Goal: Use online tool/utility: Utilize a website feature to perform a specific function

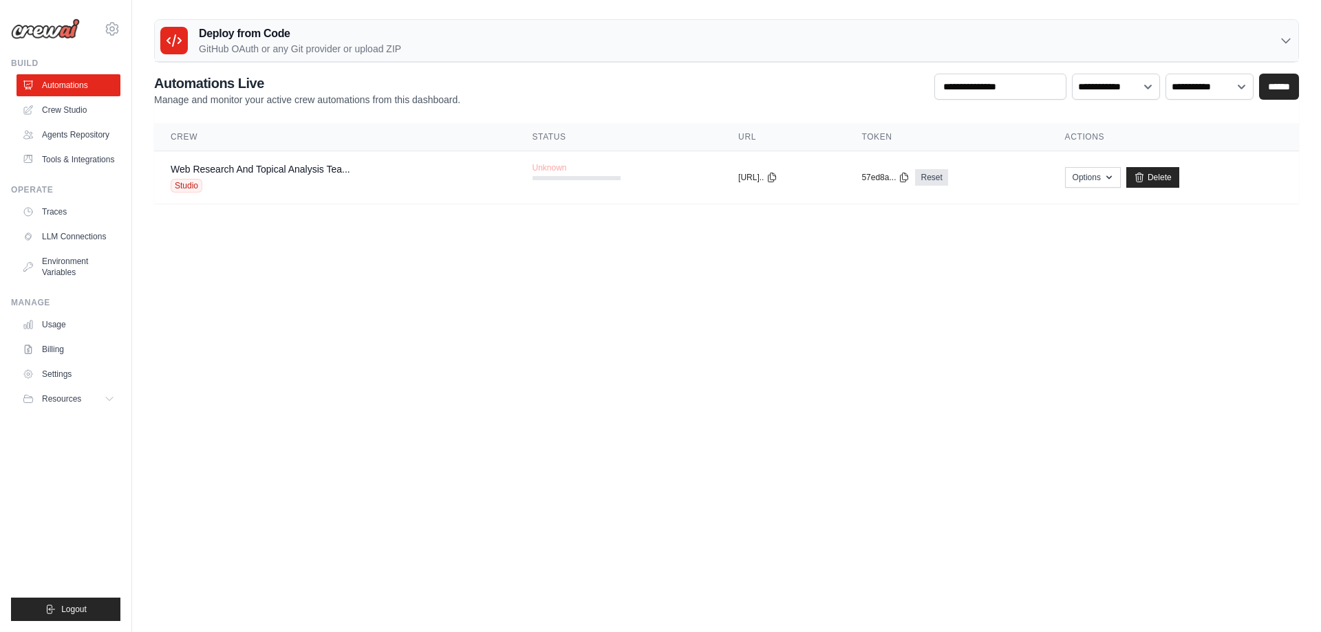
click at [67, 111] on link "Crew Studio" at bounding box center [69, 110] width 104 height 22
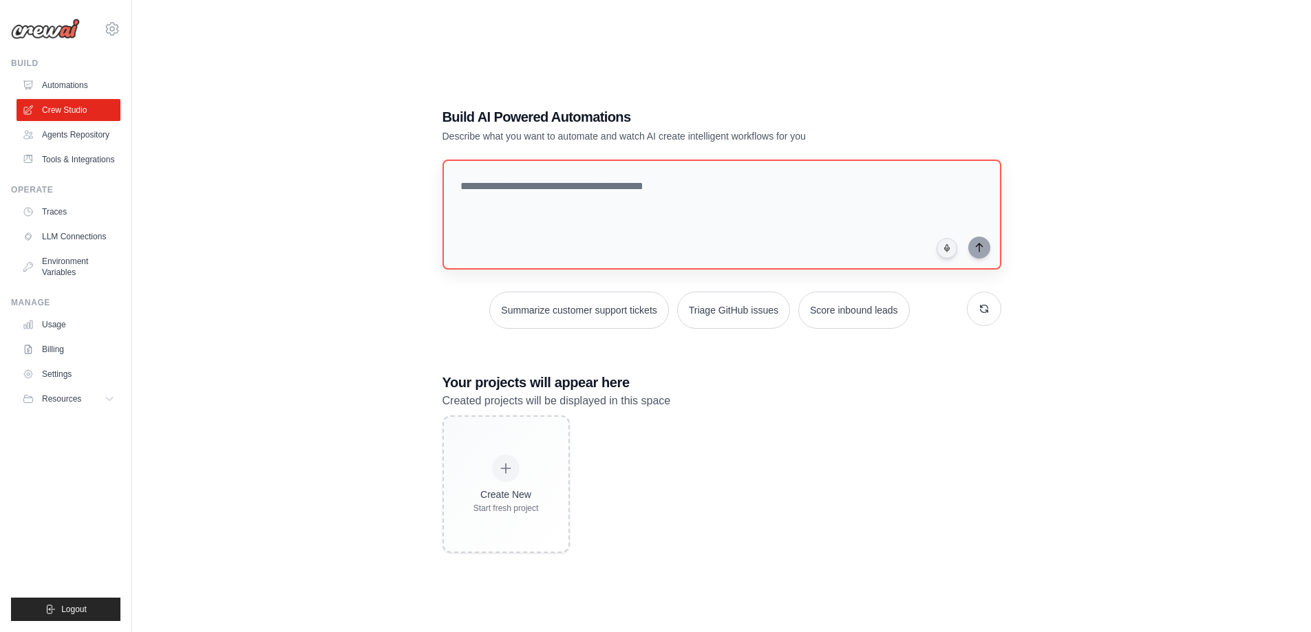
click at [403, 231] on div "Build AI Powered Automations Describe what you want to automate and watch AI cr…" at bounding box center [721, 330] width 1135 height 632
drag, startPoint x: 518, startPoint y: 120, endPoint x: 526, endPoint y: 133, distance: 15.5
click at [526, 133] on div "Build AI Powered Automations Describe what you want to automate and watch AI cr…" at bounding box center [673, 125] width 462 height 36
click at [526, 133] on p "Describe what you want to automate and watch AI create intelligent workflows fo…" at bounding box center [673, 136] width 462 height 14
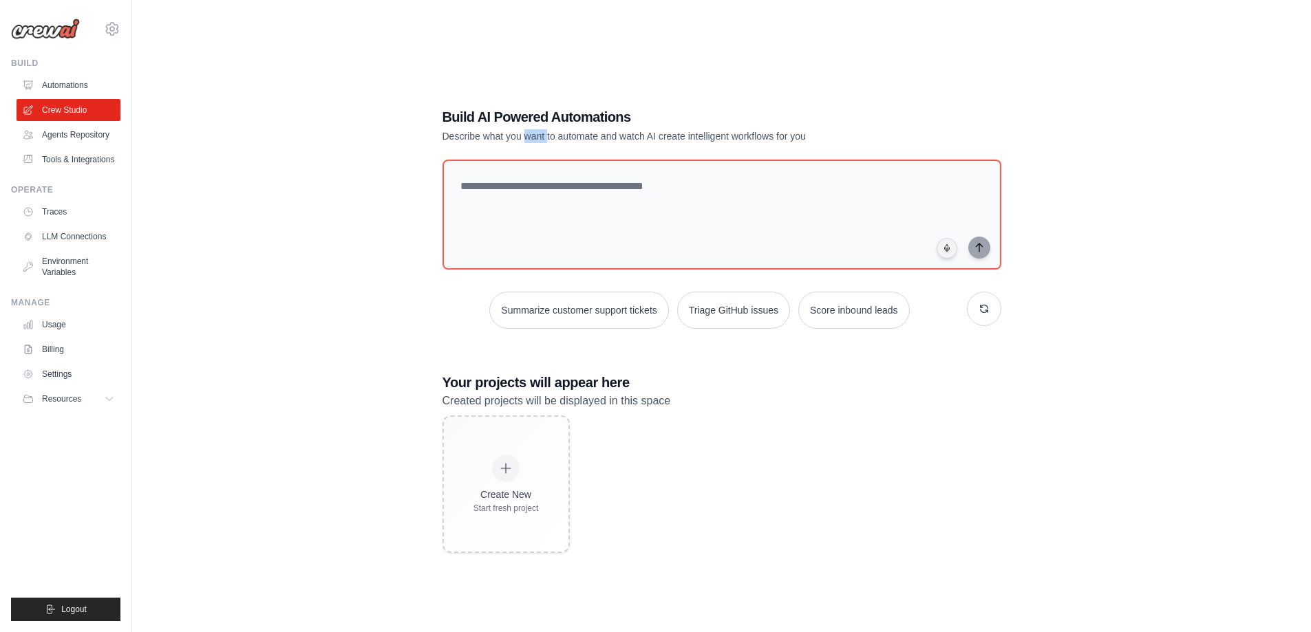
click at [526, 133] on p "Describe what you want to automate and watch AI create intelligent workflows fo…" at bounding box center [673, 136] width 462 height 14
click at [539, 133] on p "Describe what you want to automate and watch AI create intelligent workflows fo…" at bounding box center [673, 136] width 462 height 14
click at [519, 193] on textarea at bounding box center [721, 214] width 564 height 111
click at [381, 192] on div "Build AI Powered Automations Describe what you want to automate and watch AI cr…" at bounding box center [721, 330] width 1135 height 632
click at [504, 195] on textarea at bounding box center [721, 214] width 564 height 111
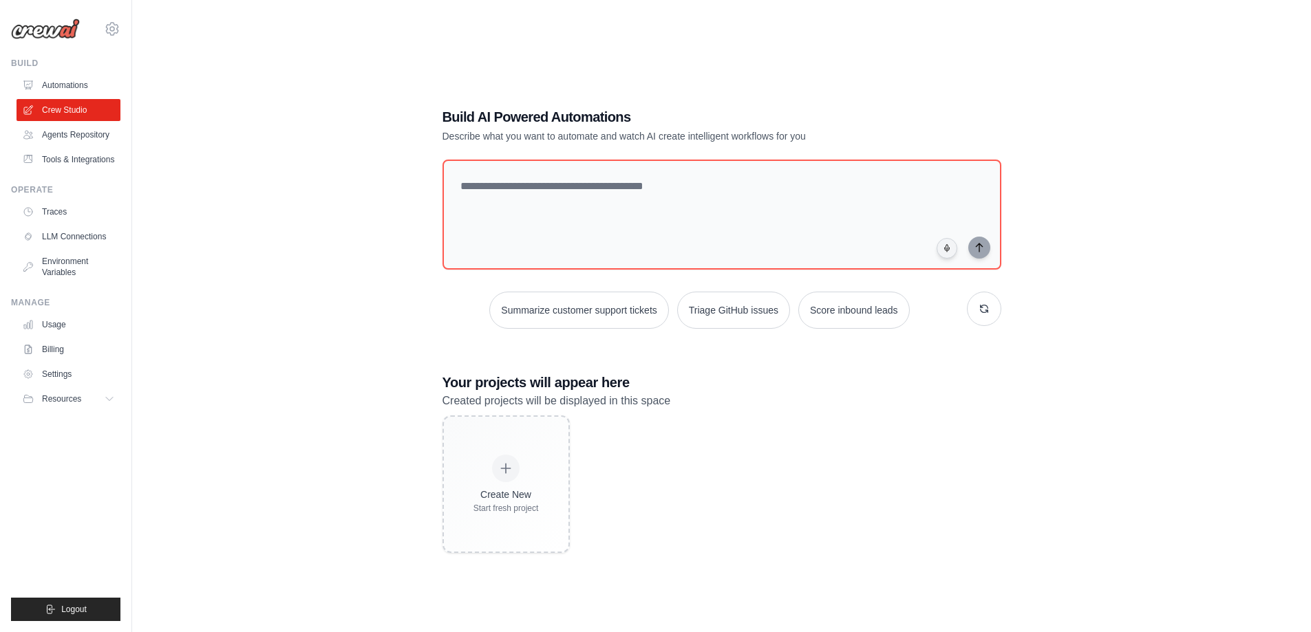
click at [384, 205] on div "Build AI Powered Automations Describe what you want to automate and watch AI cr…" at bounding box center [721, 330] width 1135 height 632
click at [519, 191] on textarea at bounding box center [721, 214] width 564 height 111
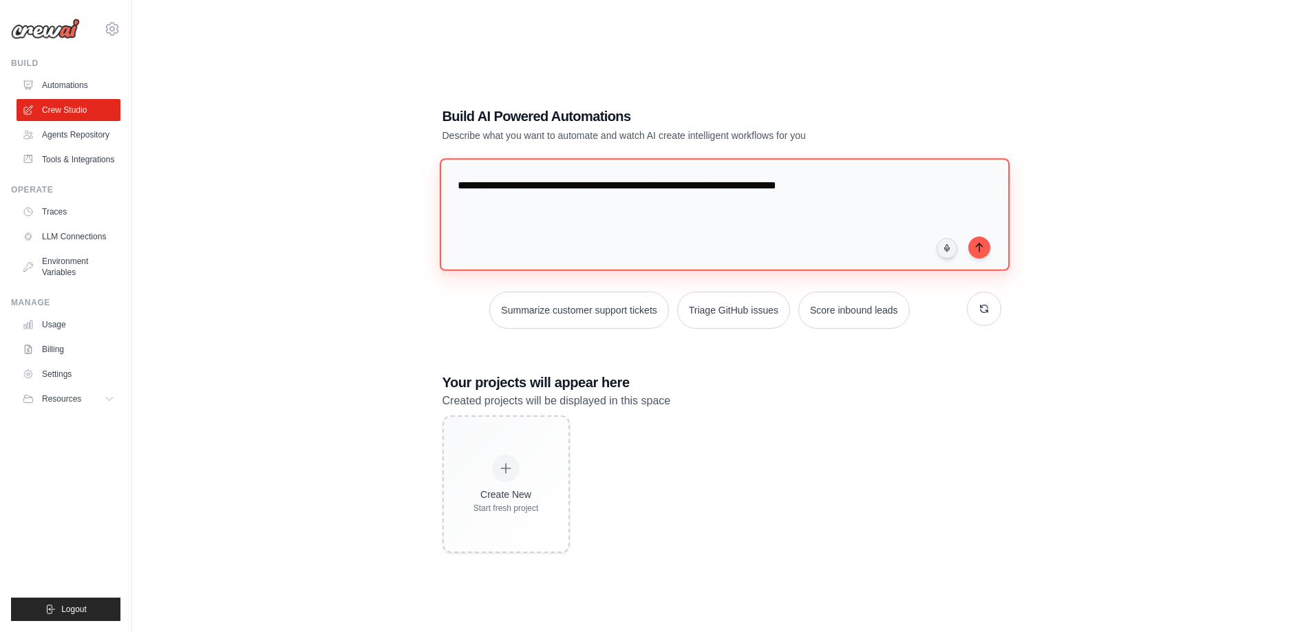
type textarea "**********"
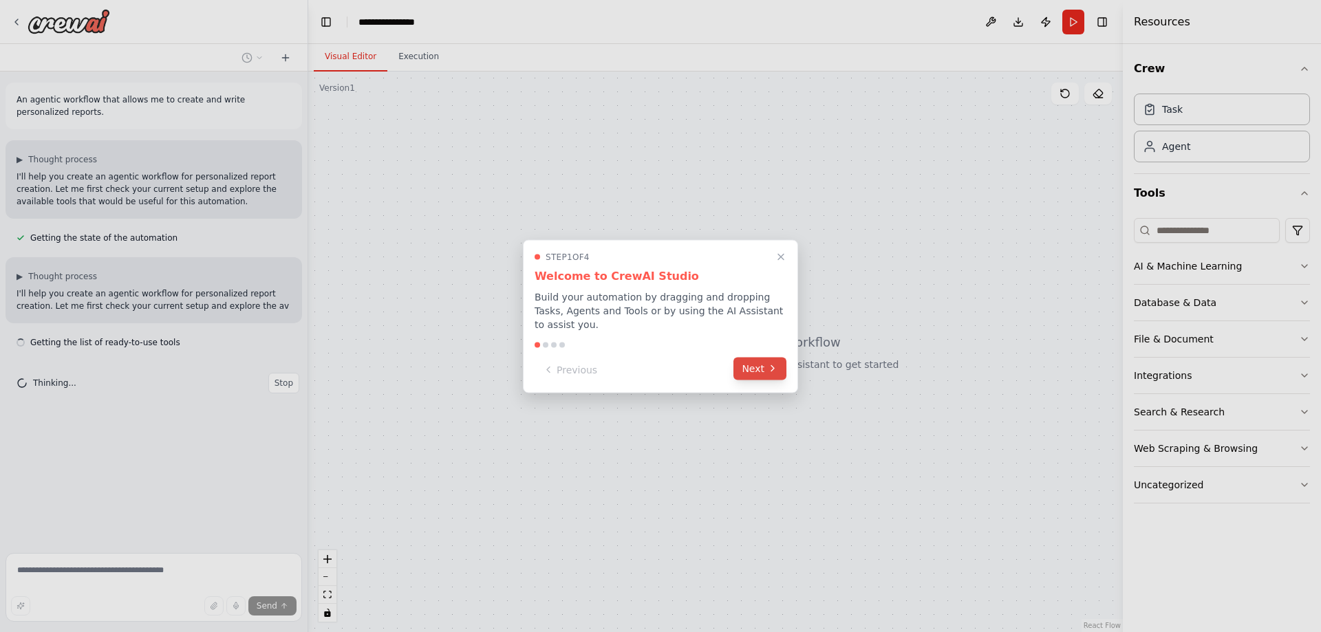
click at [744, 365] on button "Next" at bounding box center [759, 368] width 53 height 23
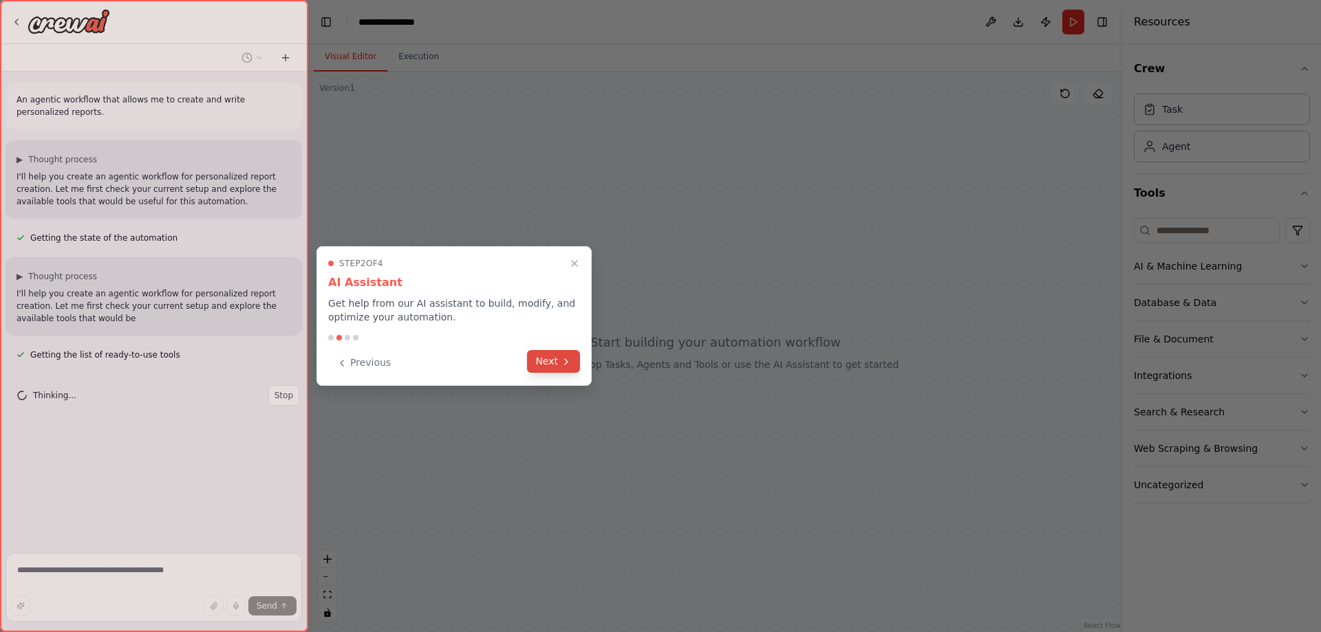
click at [570, 365] on icon at bounding box center [566, 361] width 11 height 11
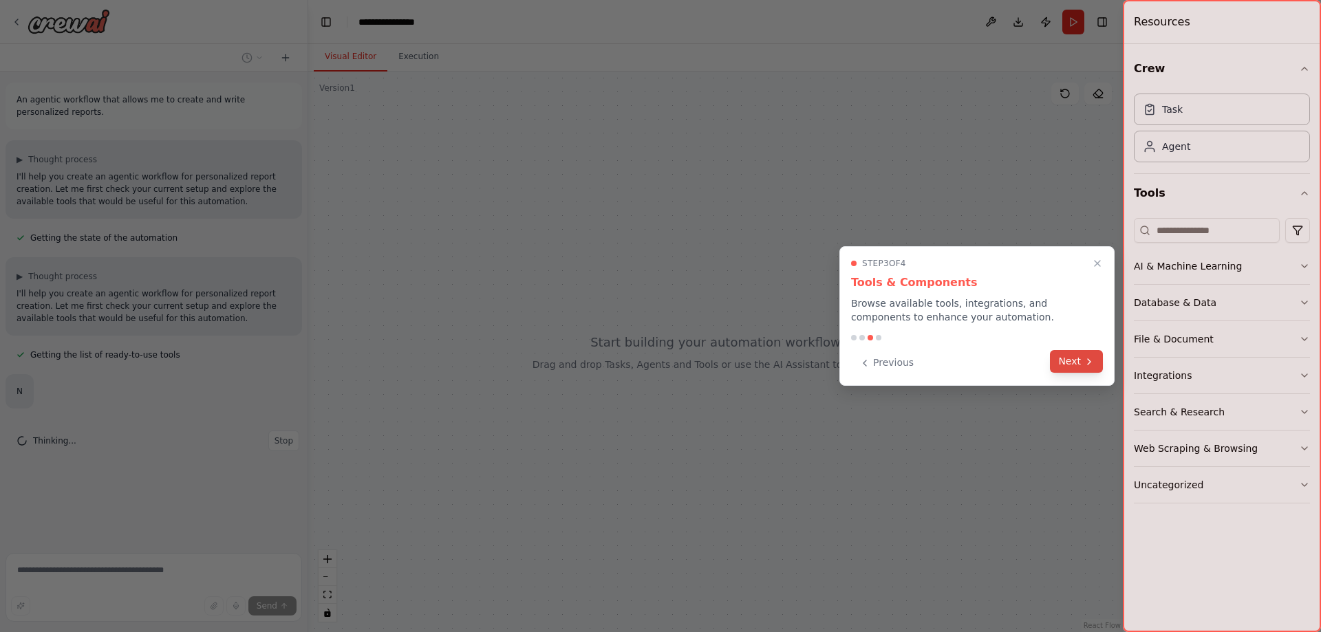
click at [1077, 363] on button "Next" at bounding box center [1076, 361] width 53 height 23
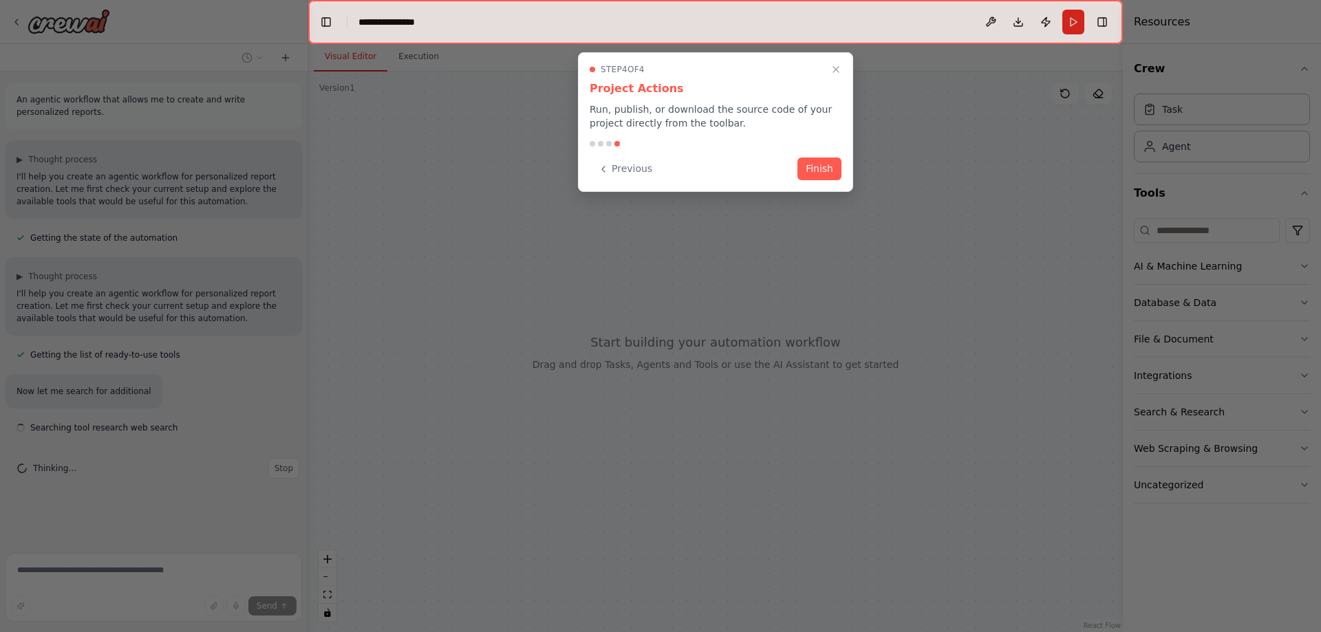
click at [815, 167] on button "Finish" at bounding box center [819, 169] width 44 height 23
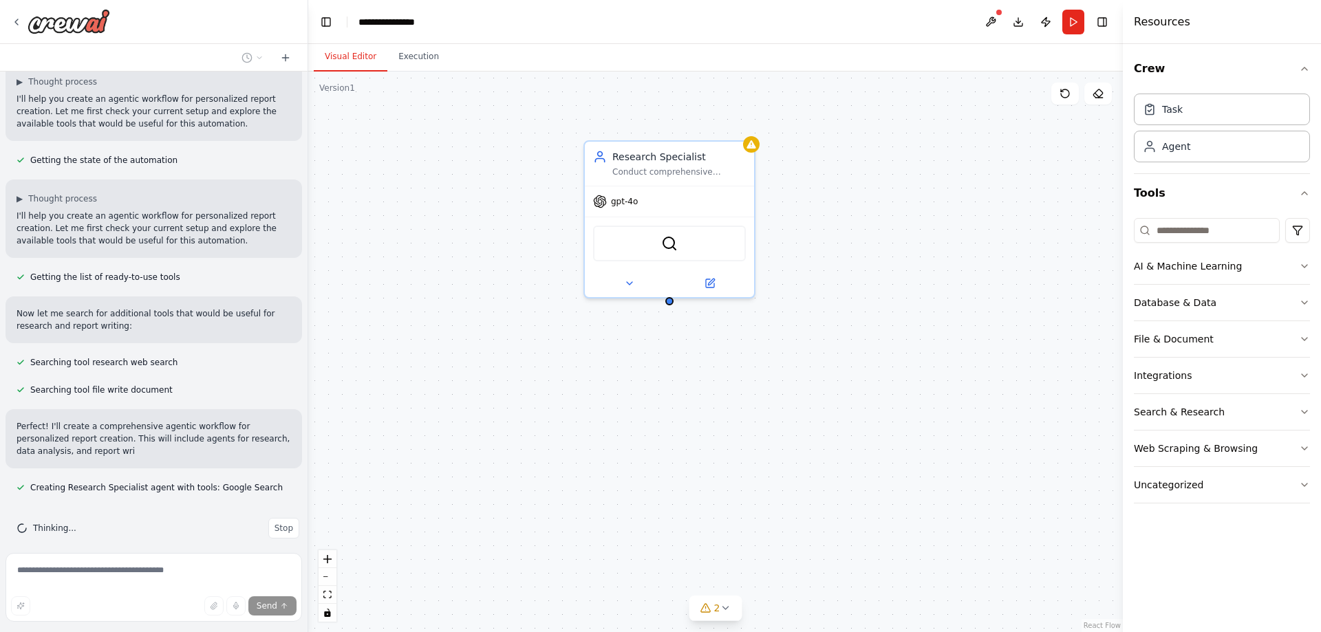
scroll to position [90, 0]
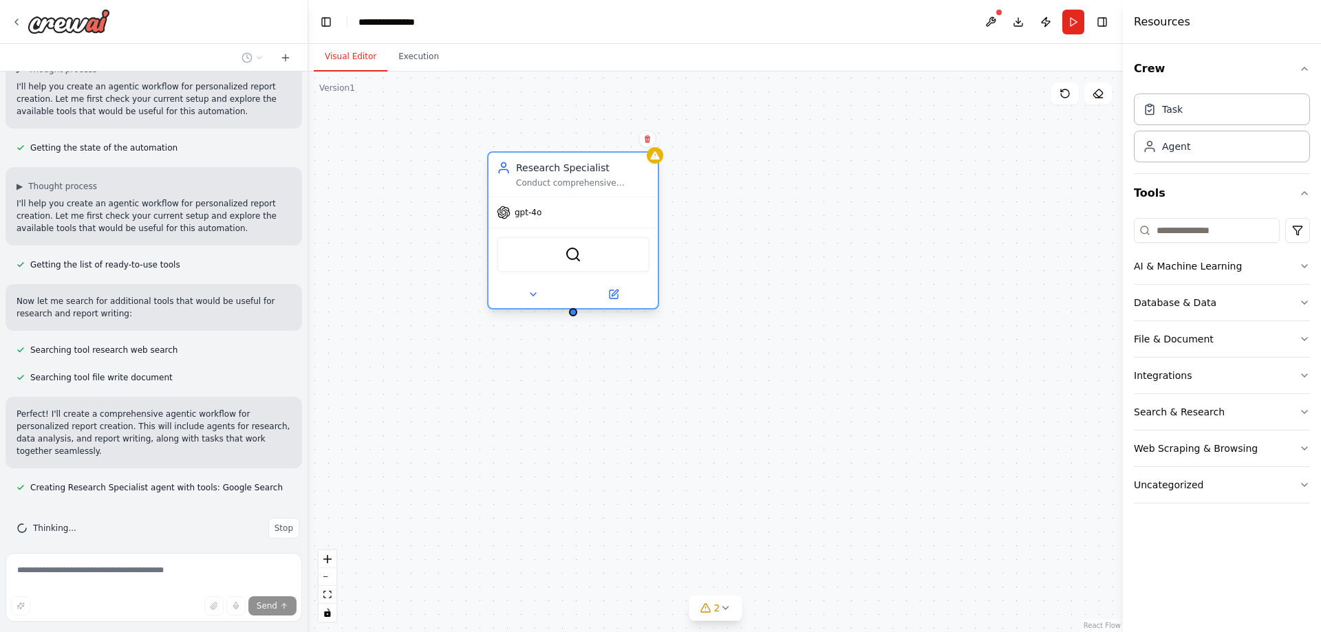
drag, startPoint x: 702, startPoint y: 160, endPoint x: 599, endPoint y: 172, distance: 103.9
click at [599, 172] on div "Research Specialist" at bounding box center [582, 168] width 133 height 14
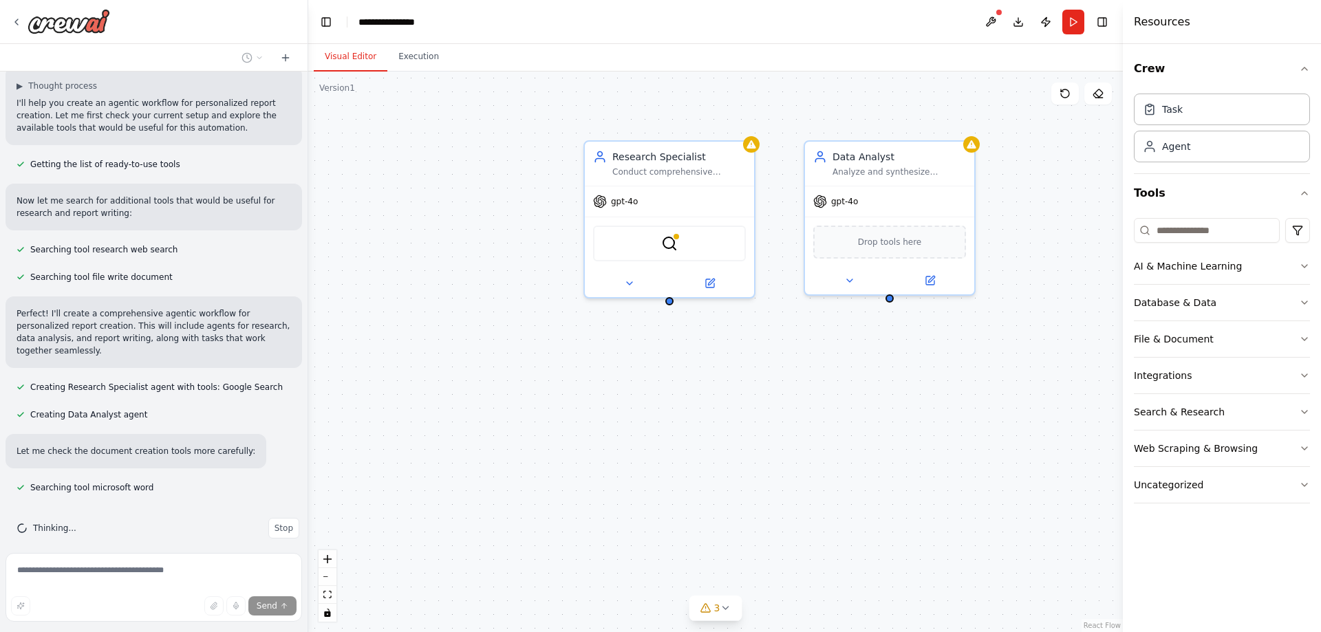
scroll to position [224, 0]
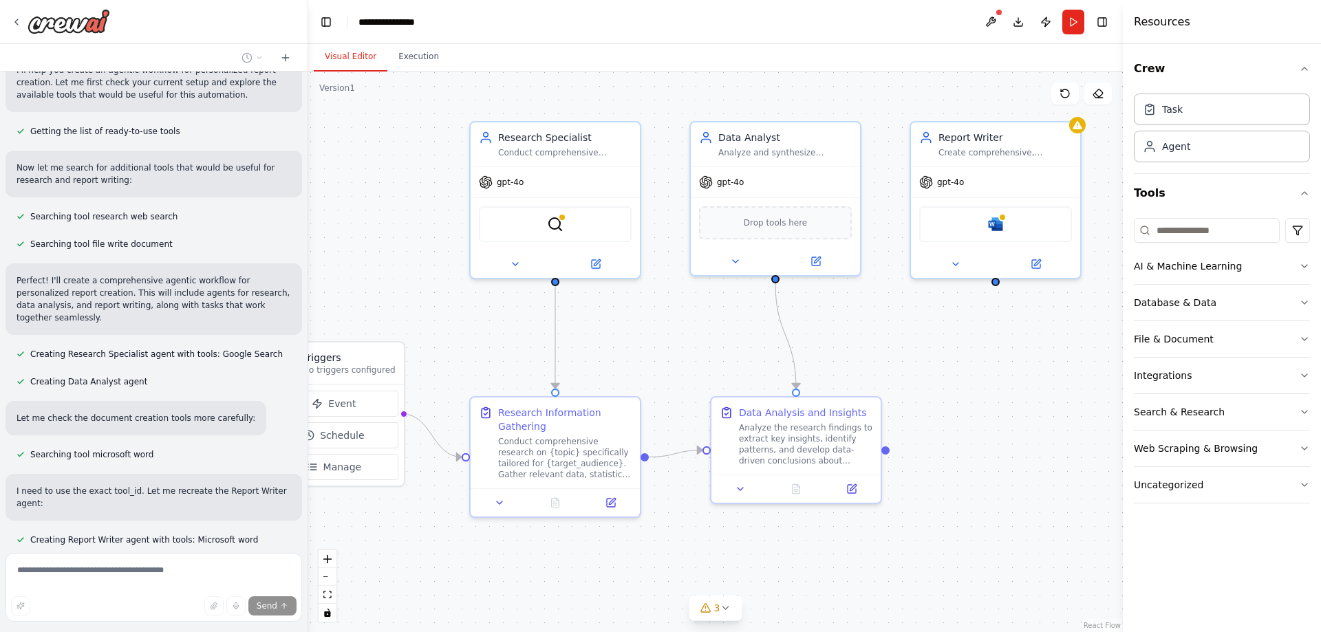
drag, startPoint x: 570, startPoint y: 356, endPoint x: 480, endPoint y: 342, distance: 90.6
click at [480, 342] on div ".deletable-edge-delete-btn { width: 20px; height: 20px; border: 0px solid #ffff…" at bounding box center [715, 352] width 815 height 561
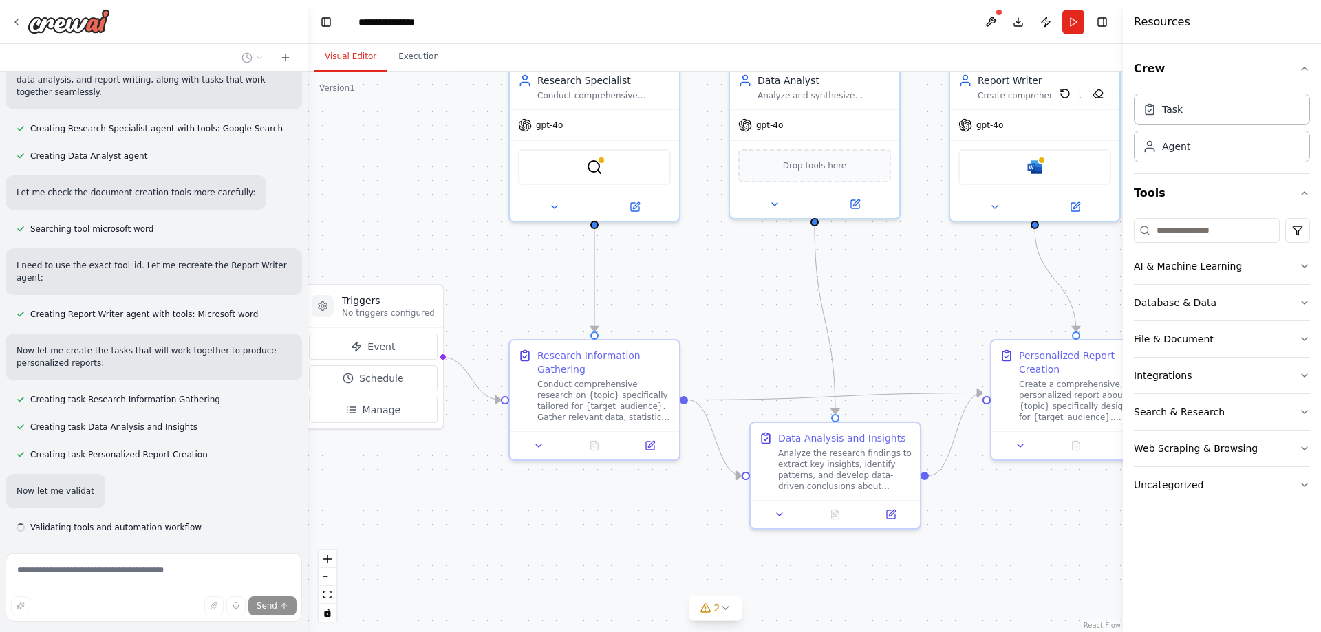
drag, startPoint x: 614, startPoint y: 356, endPoint x: 623, endPoint y: 312, distance: 44.9
click at [623, 312] on div ".deletable-edge-delete-btn { width: 20px; height: 20px; border: 0px solid #ffff…" at bounding box center [715, 352] width 815 height 561
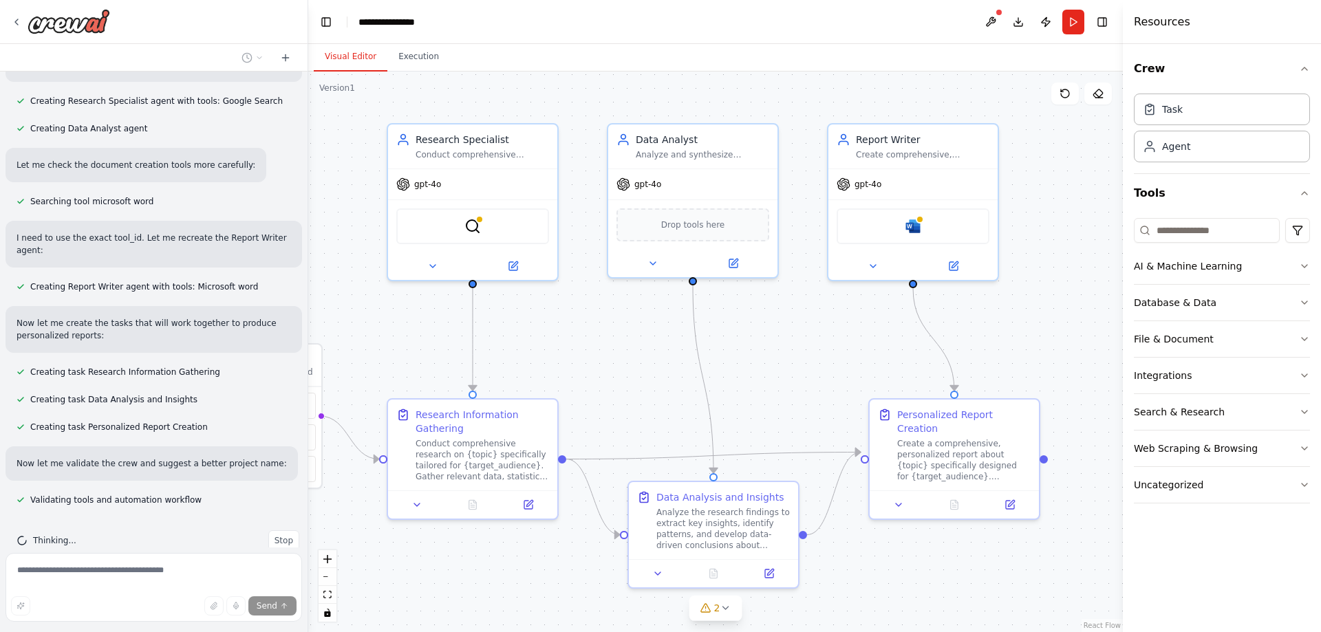
drag, startPoint x: 672, startPoint y: 349, endPoint x: 612, endPoint y: 370, distance: 63.5
click at [612, 370] on div ".deletable-edge-delete-btn { width: 20px; height: 20px; border: 0px solid #ffff…" at bounding box center [715, 352] width 815 height 561
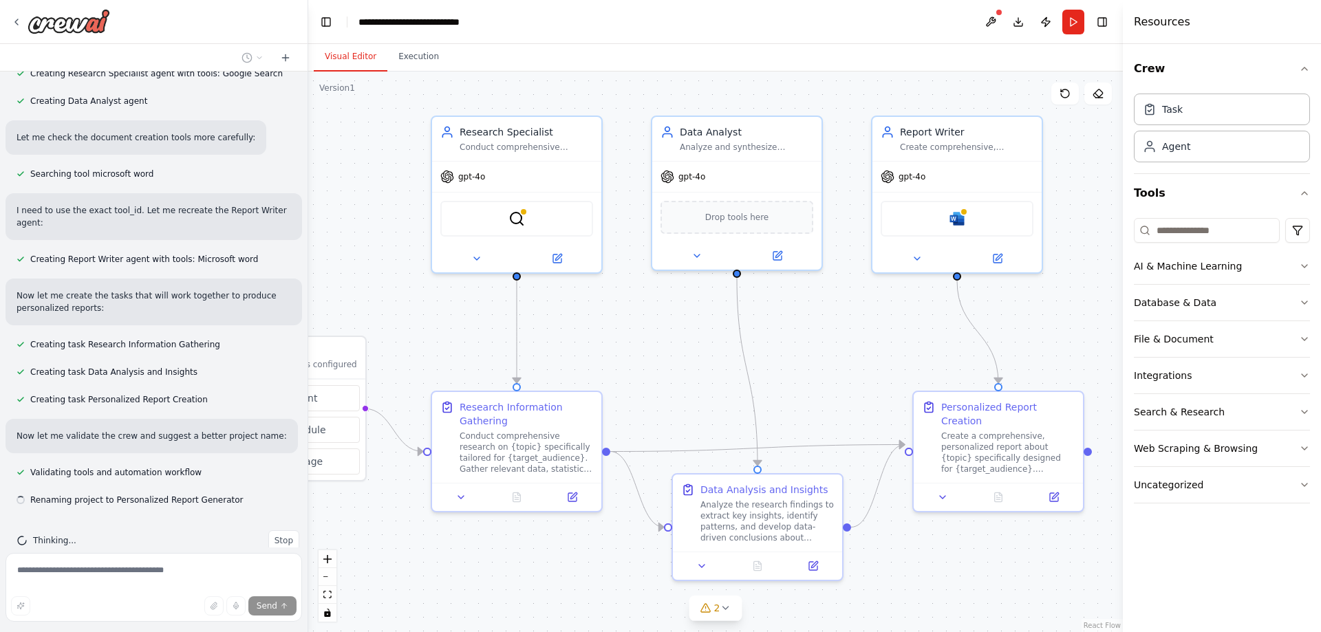
drag, startPoint x: 625, startPoint y: 367, endPoint x: 667, endPoint y: 360, distance: 42.6
click at [667, 360] on div ".deletable-edge-delete-btn { width: 20px; height: 20px; border: 0px solid #ffff…" at bounding box center [715, 352] width 815 height 561
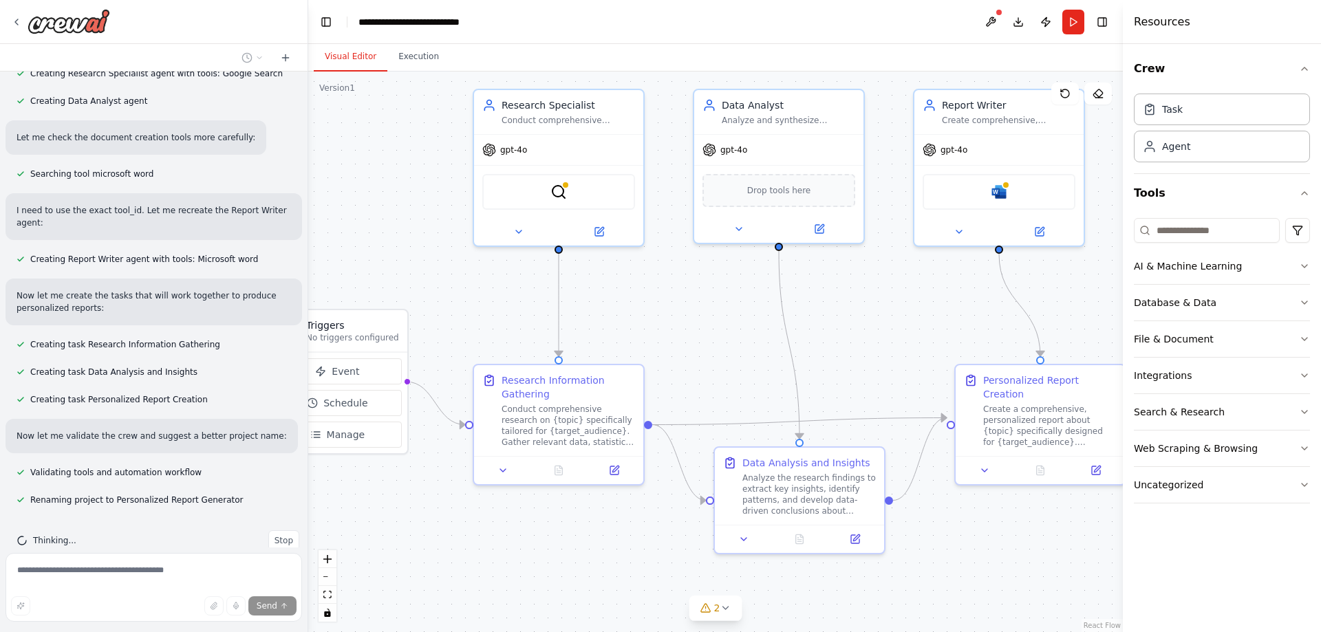
drag, startPoint x: 638, startPoint y: 373, endPoint x: 676, endPoint y: 350, distance: 44.7
click at [676, 350] on div ".deletable-edge-delete-btn { width: 20px; height: 20px; border: 0px solid #ffff…" at bounding box center [715, 352] width 815 height 561
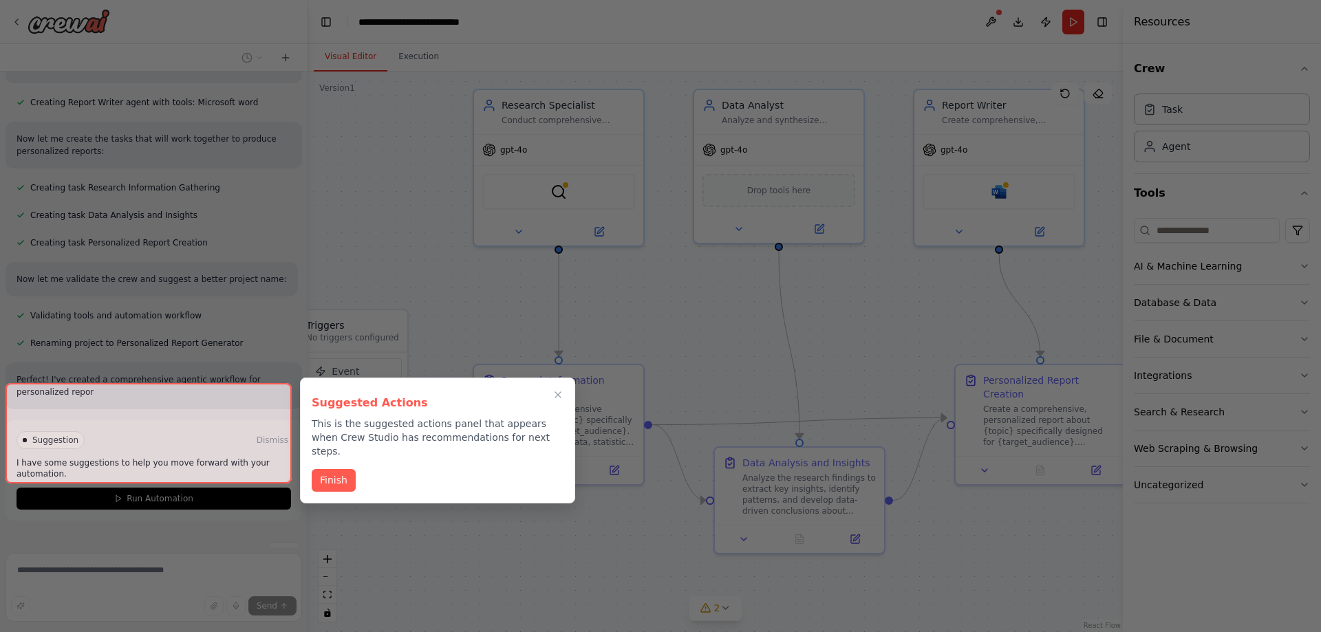
scroll to position [674, 0]
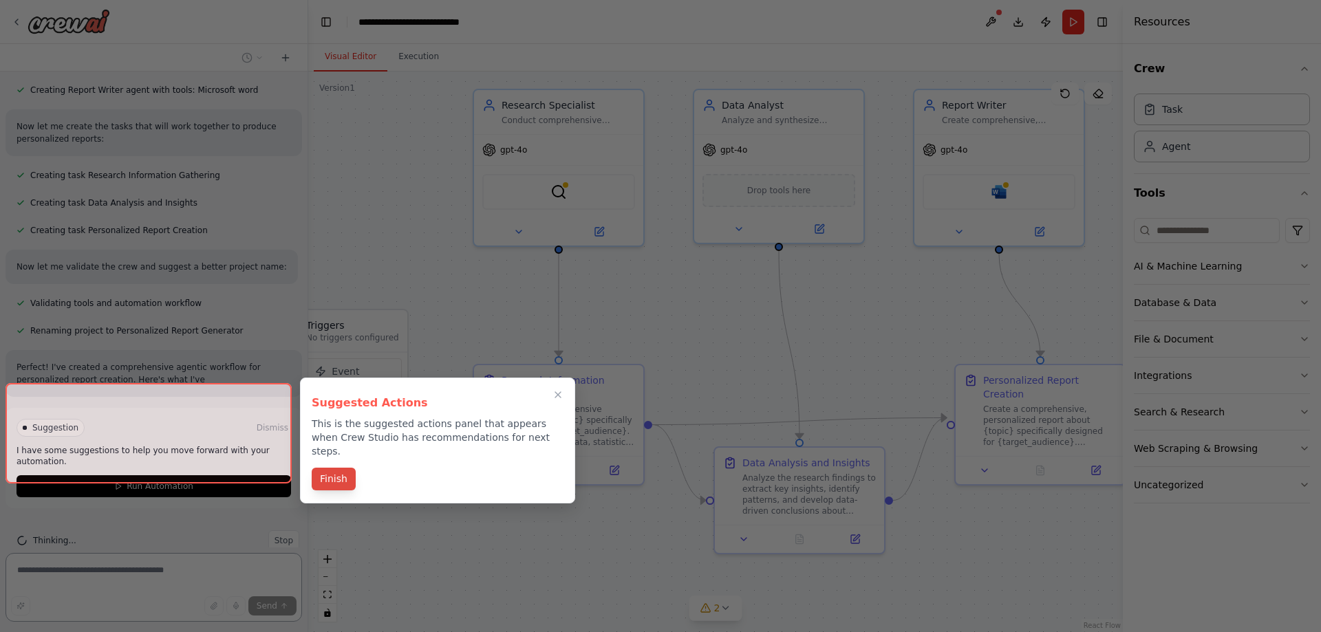
click at [339, 458] on div "Suggested Actions This is the suggested actions panel that appears when Crew St…" at bounding box center [437, 441] width 275 height 126
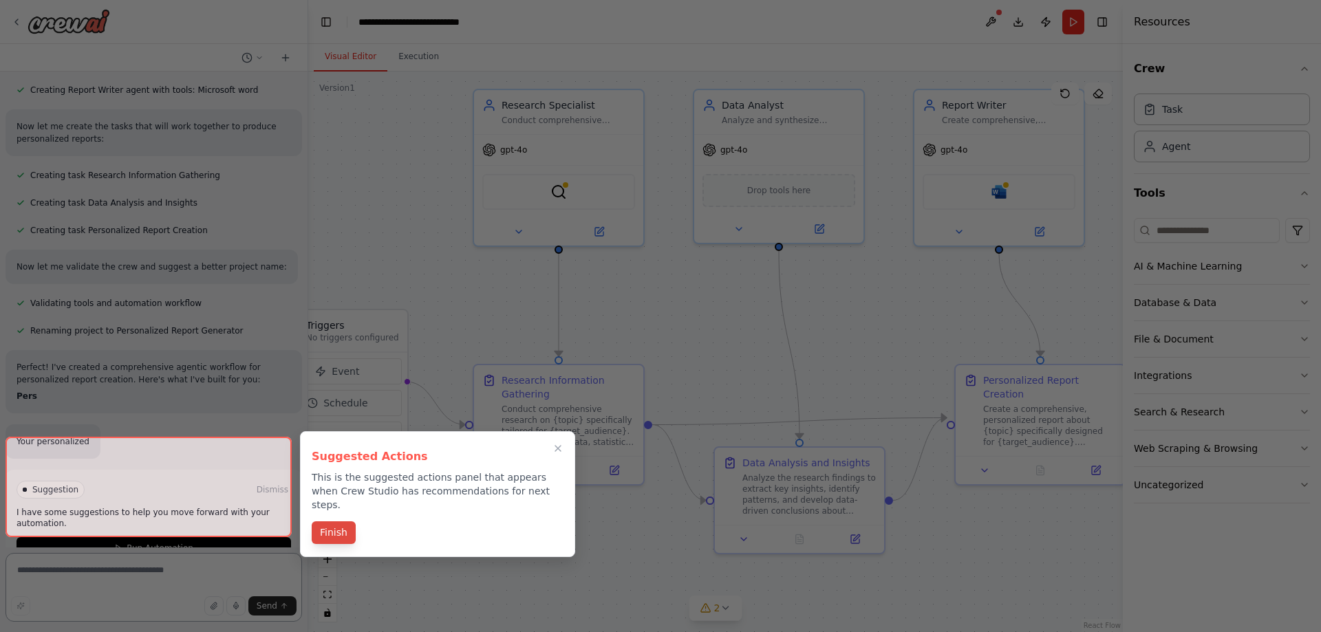
scroll to position [682, 0]
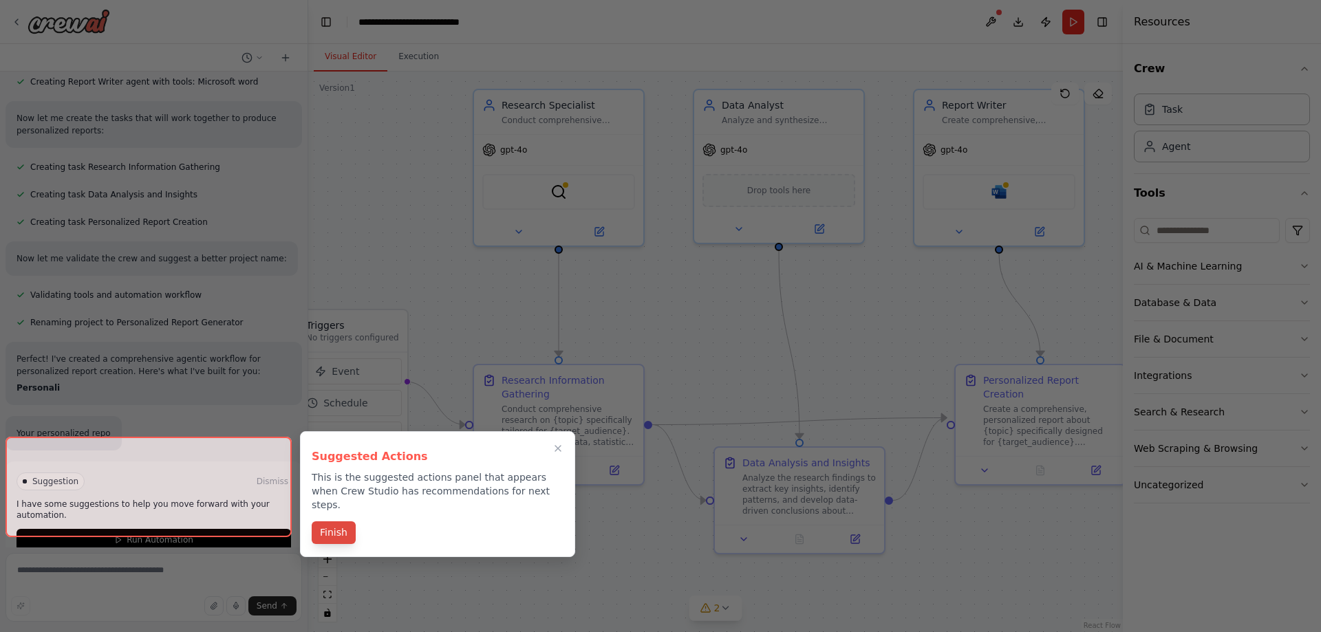
click at [338, 522] on button "Finish" at bounding box center [334, 533] width 44 height 23
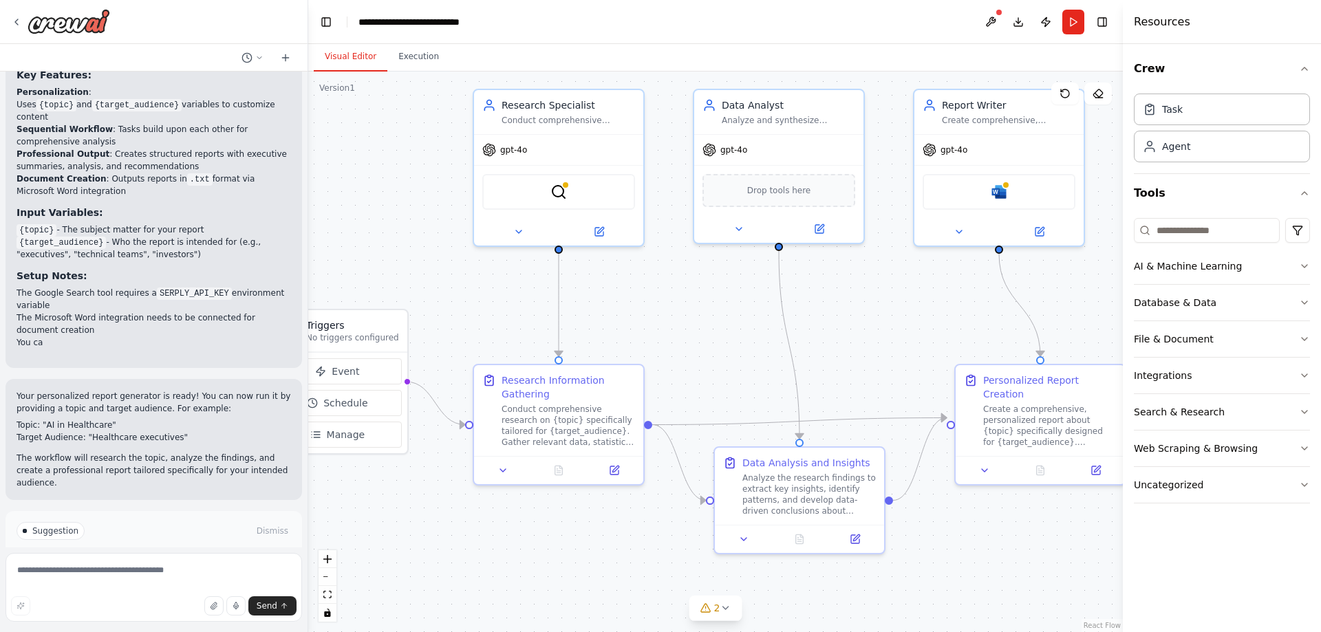
scroll to position [1230, 0]
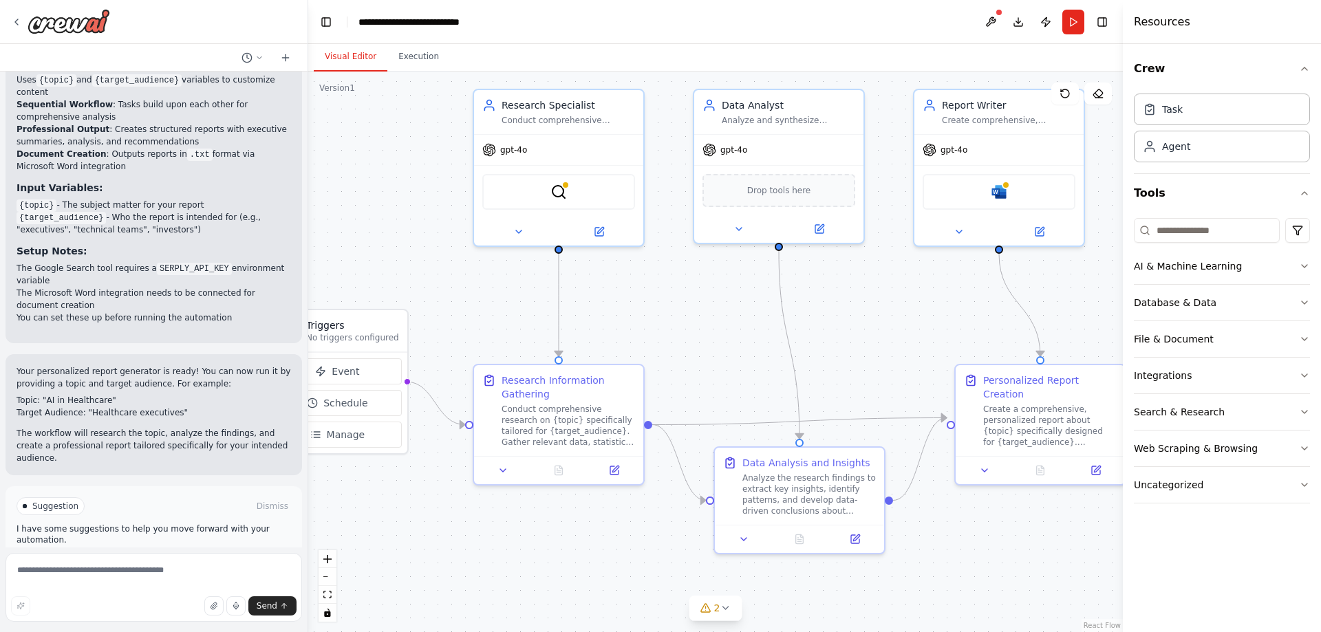
click at [140, 559] on span "Run Automation" at bounding box center [160, 564] width 67 height 11
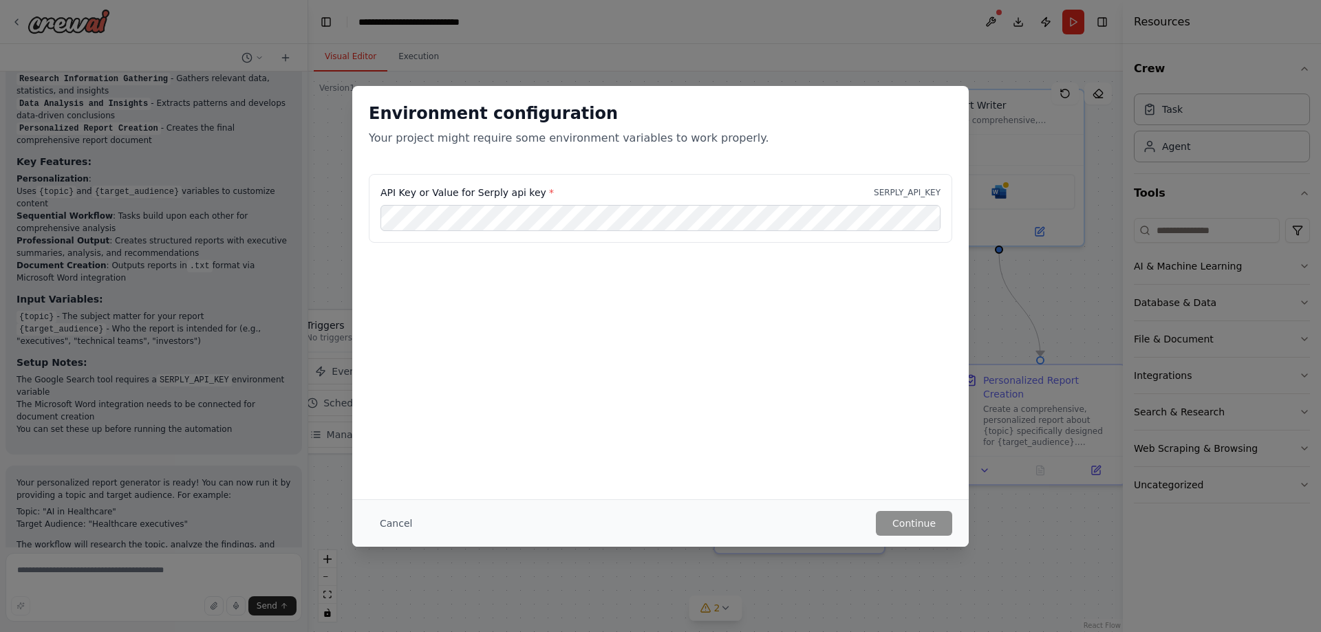
click at [676, 523] on div "Cancel Continue" at bounding box center [660, 523] width 583 height 25
click at [394, 515] on button "Cancel" at bounding box center [396, 523] width 54 height 25
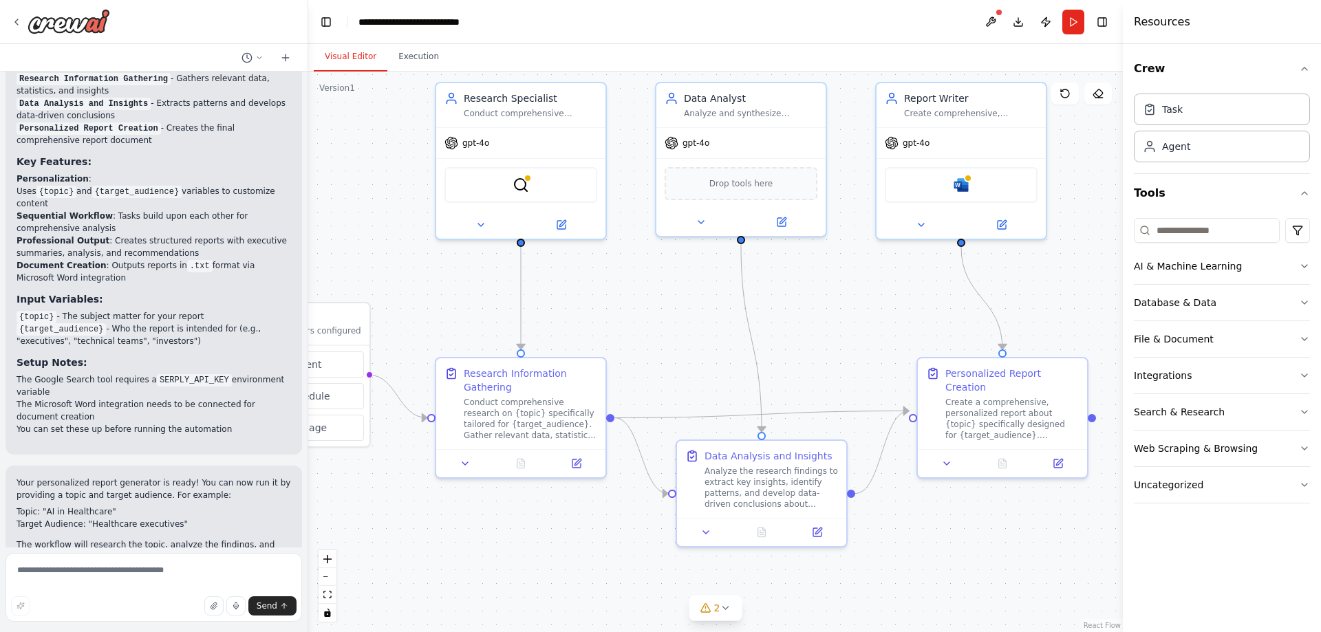
drag, startPoint x: 414, startPoint y: 247, endPoint x: 371, endPoint y: 248, distance: 42.7
click at [371, 248] on div ".deletable-edge-delete-btn { width: 20px; height: 20px; border: 0px solid #ffff…" at bounding box center [715, 352] width 815 height 561
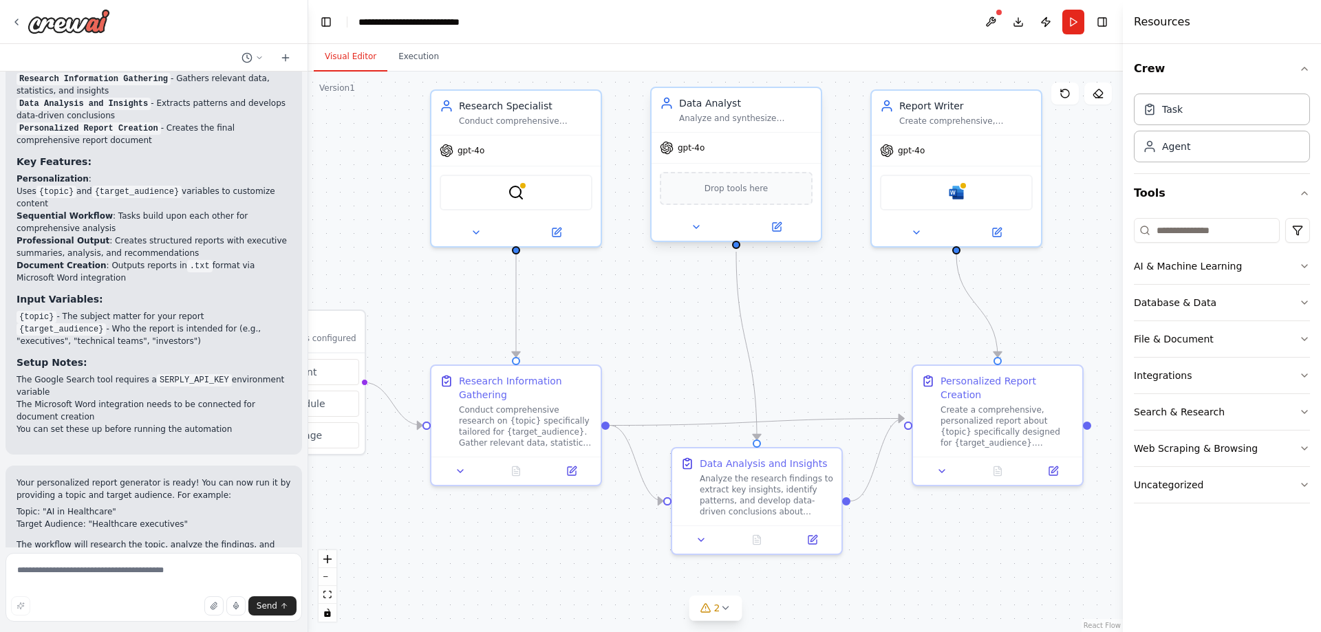
click at [718, 193] on span "Drop tools here" at bounding box center [737, 189] width 64 height 14
click at [729, 191] on span "Drop tools here" at bounding box center [737, 189] width 64 height 14
click at [1175, 114] on div "Task" at bounding box center [1172, 109] width 21 height 14
click at [1201, 118] on div "Task" at bounding box center [1222, 109] width 176 height 32
click at [1189, 141] on div "Agent" at bounding box center [1222, 146] width 176 height 32
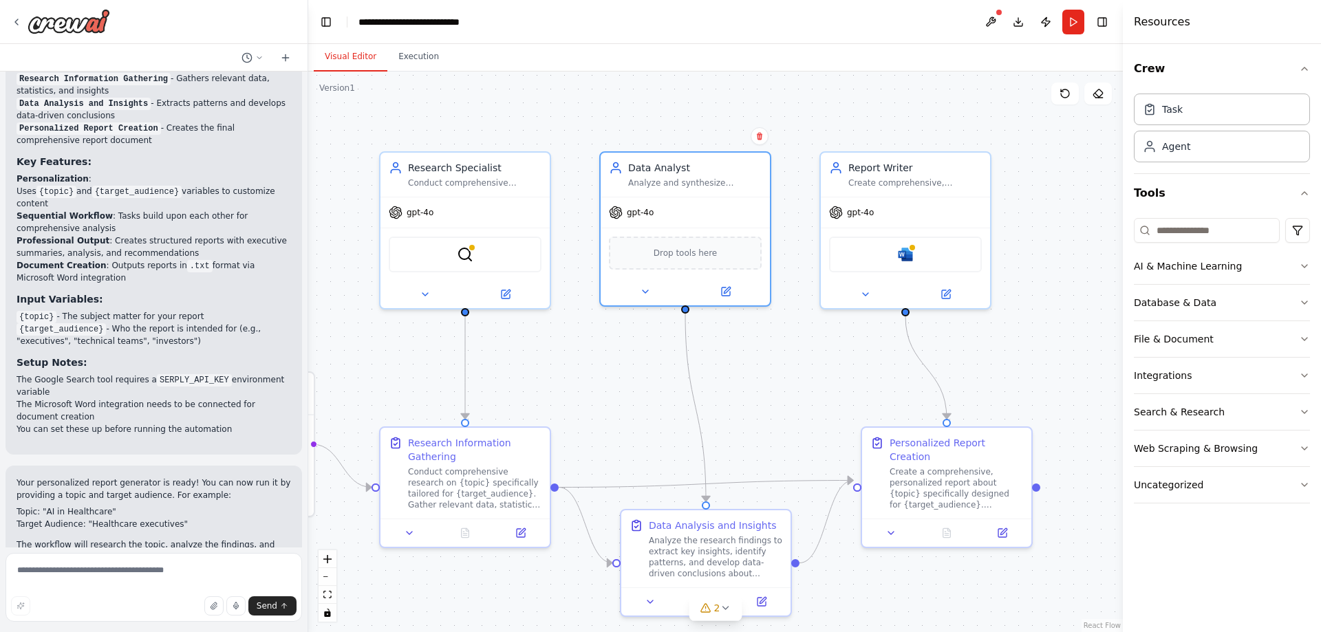
drag, startPoint x: 731, startPoint y: 336, endPoint x: 680, endPoint y: 398, distance: 80.2
click at [680, 398] on div ".deletable-edge-delete-btn { width: 20px; height: 20px; border: 0px solid #ffff…" at bounding box center [715, 352] width 815 height 561
click at [685, 248] on span "Drop tools here" at bounding box center [686, 251] width 64 height 14
click at [645, 292] on icon at bounding box center [645, 288] width 11 height 11
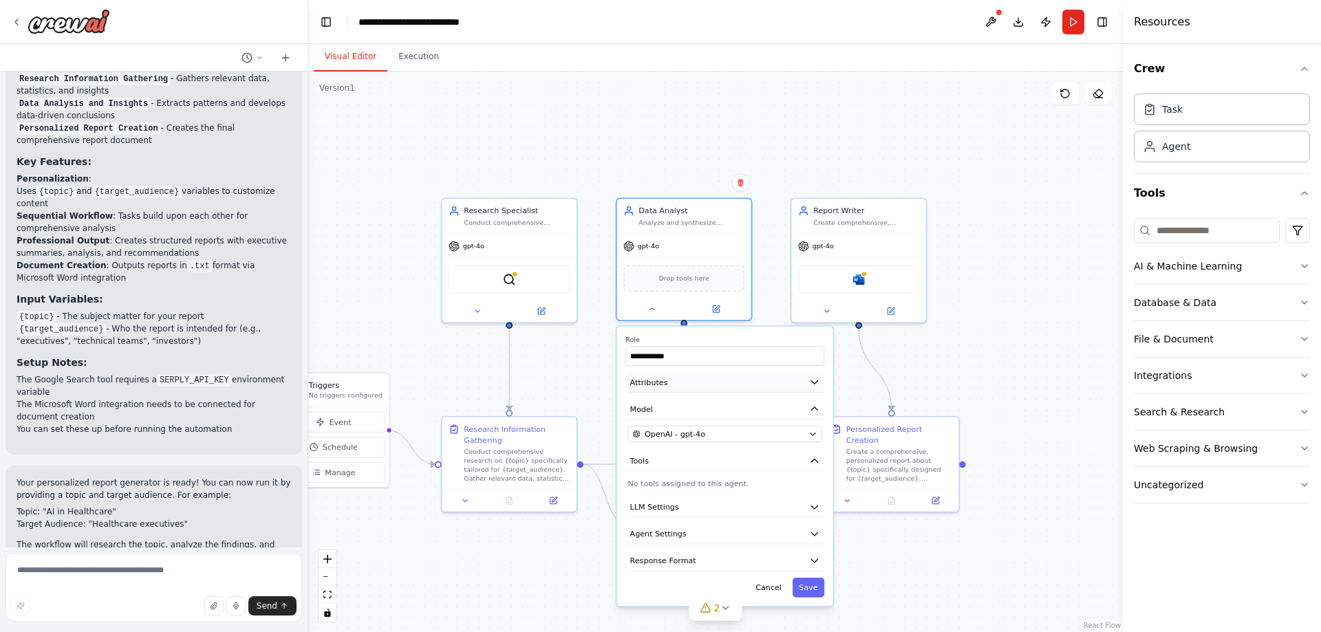
click at [744, 389] on button "Attributes" at bounding box center [724, 382] width 199 height 20
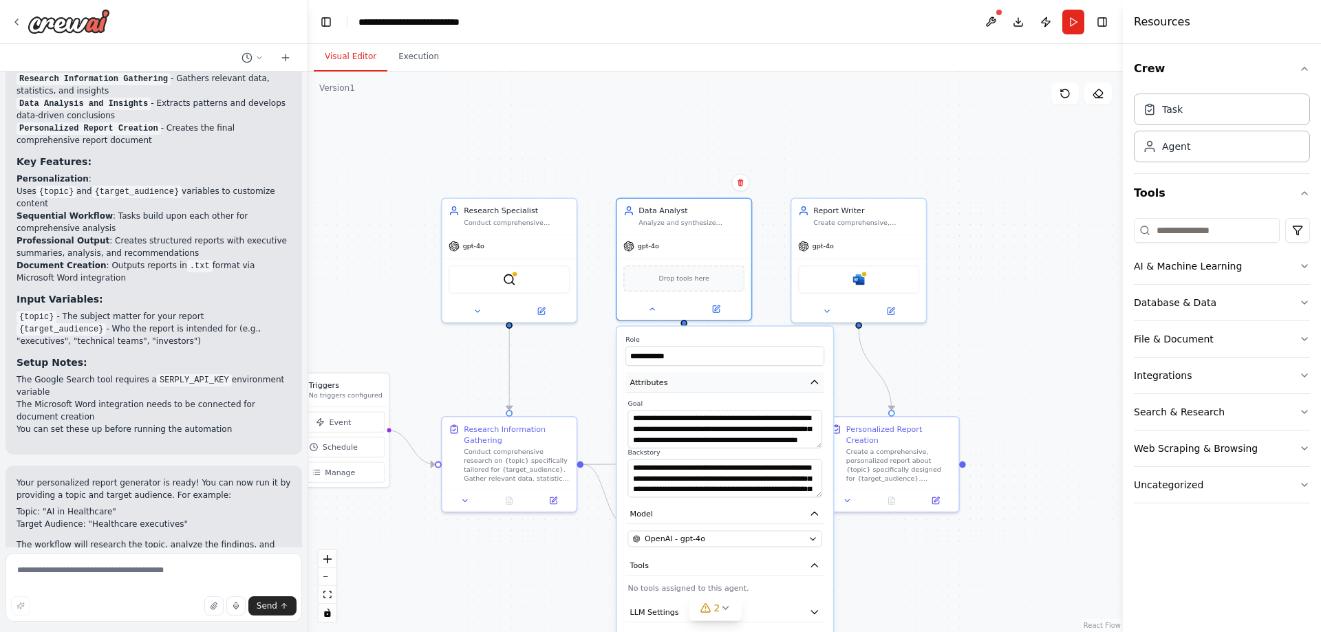
click at [715, 385] on button "Attributes" at bounding box center [724, 382] width 199 height 20
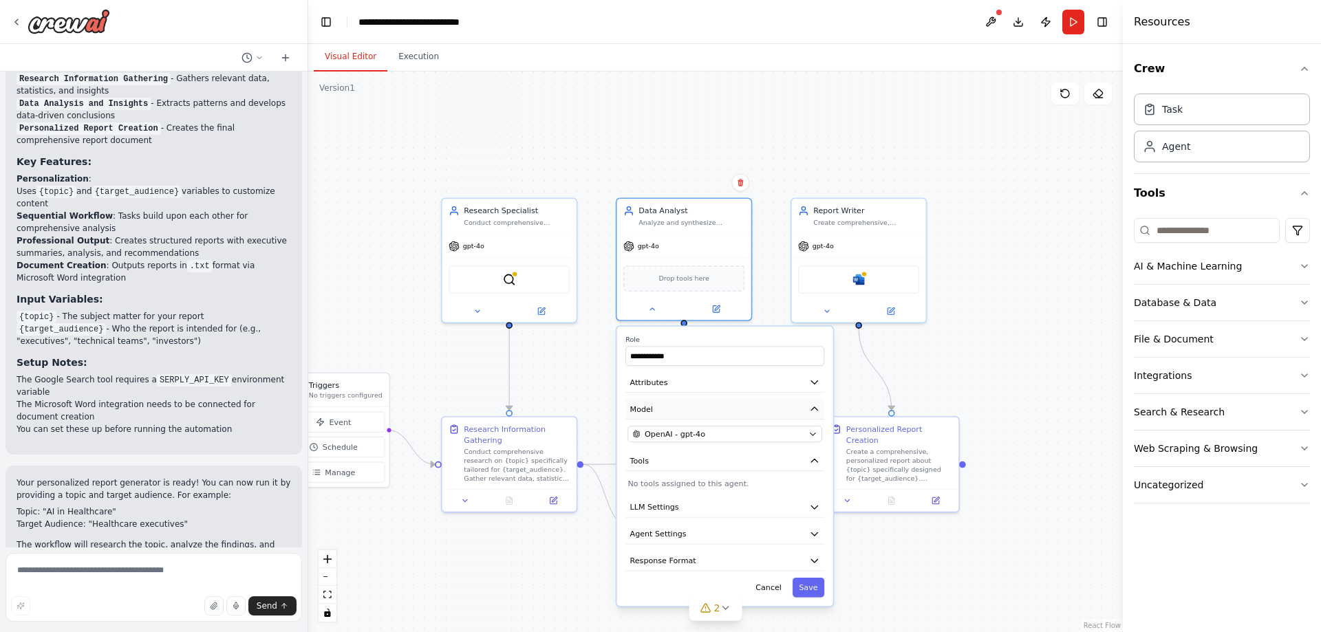
click at [703, 413] on button "Model" at bounding box center [724, 409] width 199 height 20
click at [703, 411] on button "Model" at bounding box center [724, 409] width 199 height 20
click at [689, 436] on span "OpenAI - gpt-4o" at bounding box center [675, 434] width 61 height 11
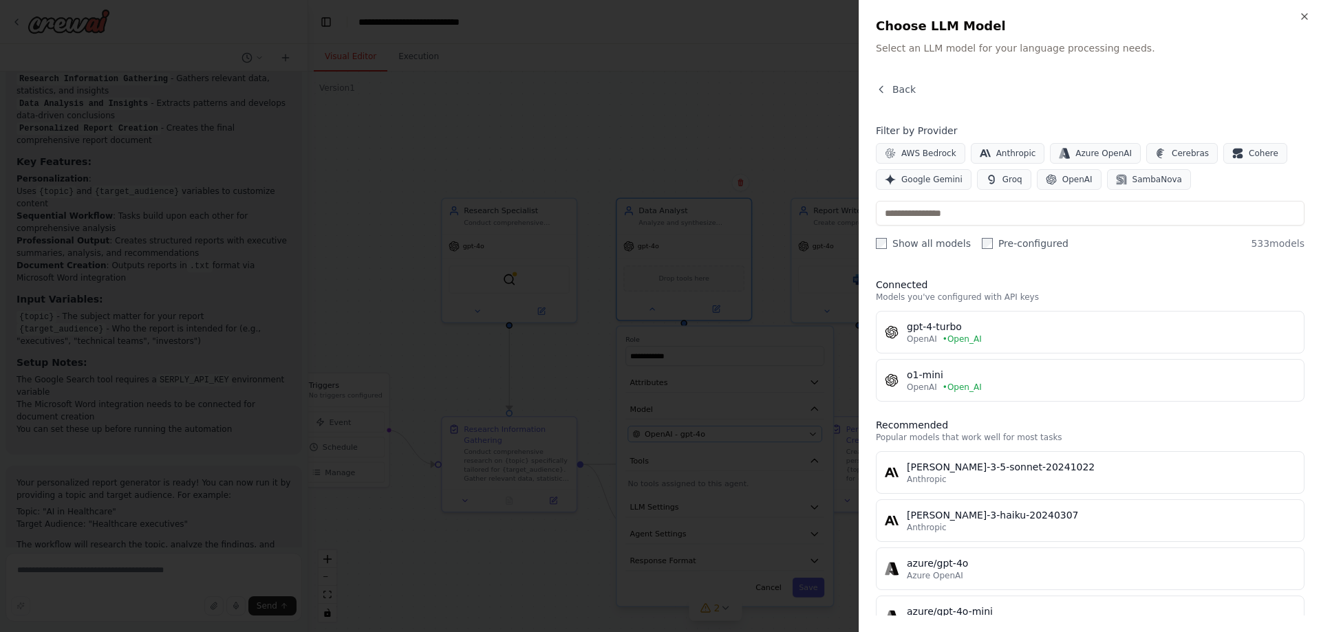
click at [689, 436] on div at bounding box center [660, 316] width 1321 height 632
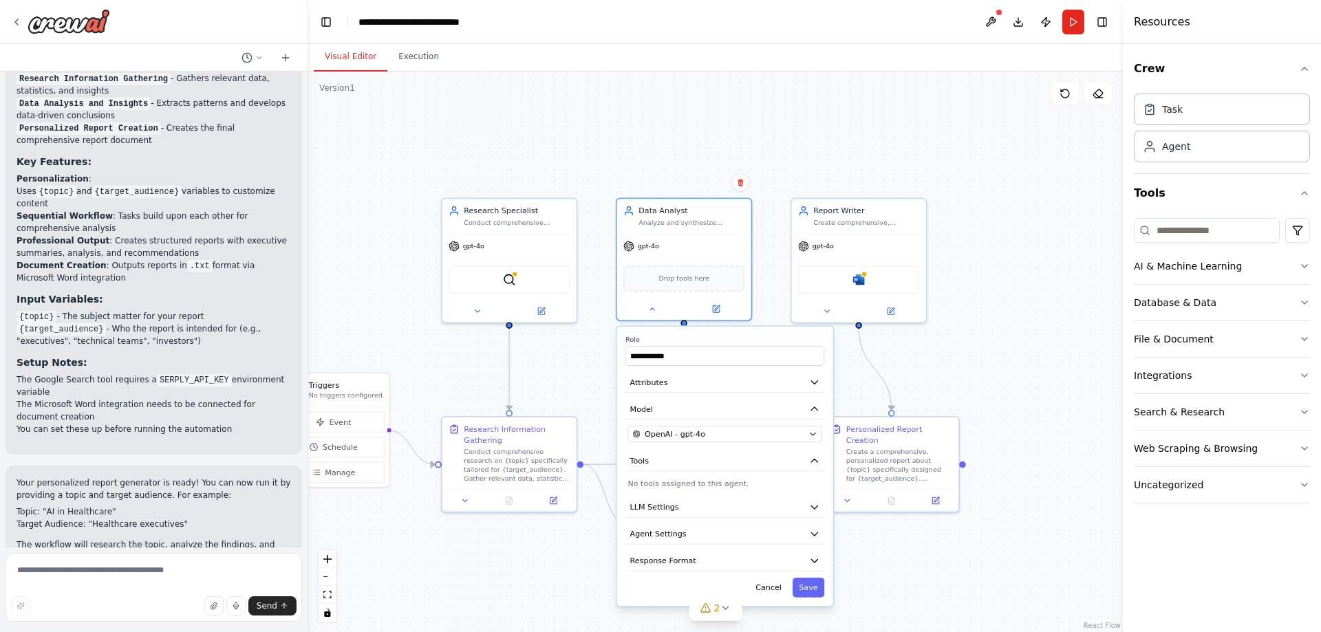
click at [739, 489] on div "**********" at bounding box center [725, 466] width 216 height 279
click at [687, 506] on button "LLM Settings" at bounding box center [724, 507] width 199 height 20
click at [692, 512] on button "LLM Settings" at bounding box center [724, 507] width 199 height 20
click at [683, 526] on button "Agent Settings" at bounding box center [724, 534] width 199 height 20
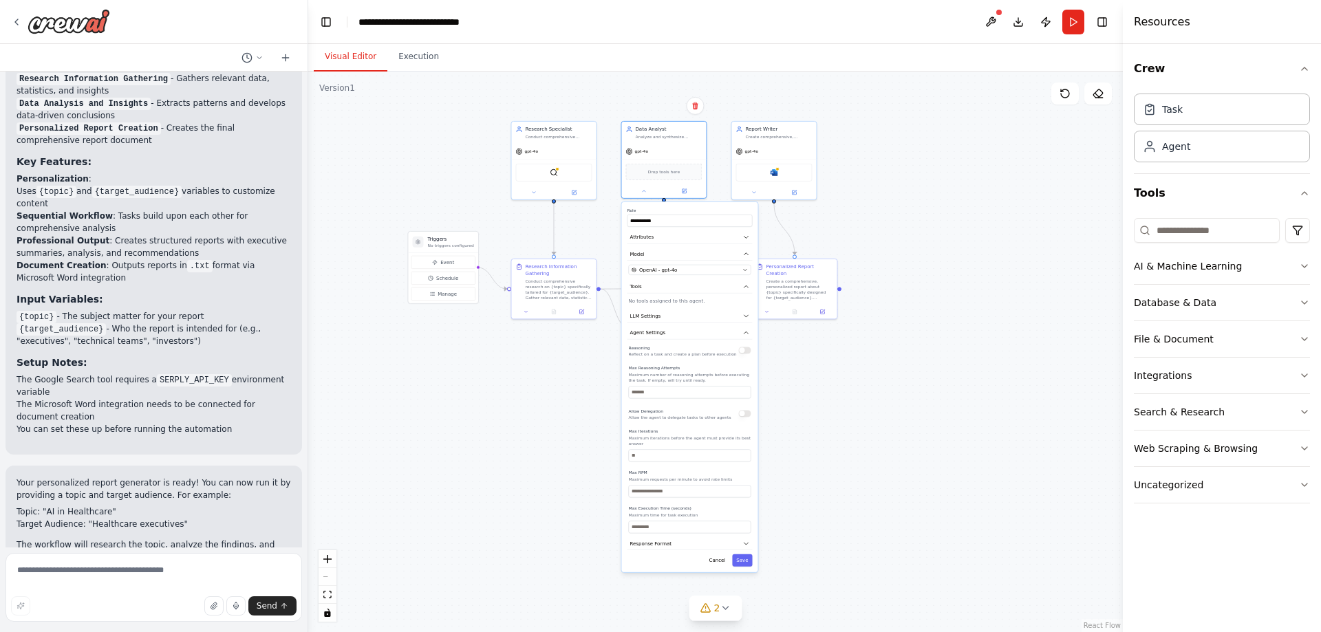
drag, startPoint x: 889, startPoint y: 496, endPoint x: 870, endPoint y: 295, distance: 201.8
click at [870, 295] on div ".deletable-edge-delete-btn { width: 20px; height: 20px; border: 0px solid #ffff…" at bounding box center [715, 352] width 815 height 561
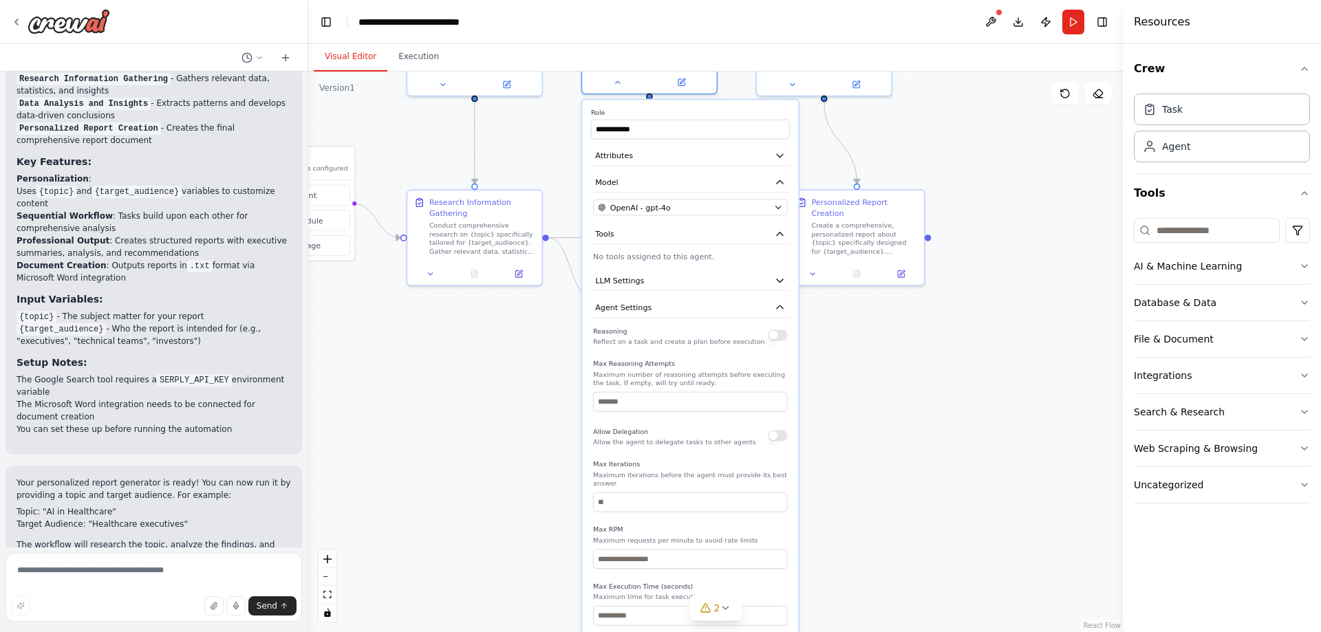
click at [903, 389] on div ".deletable-edge-delete-btn { width: 20px; height: 20px; border: 0px solid #ffff…" at bounding box center [715, 352] width 815 height 561
click at [531, 338] on div ".deletable-edge-delete-btn { width: 20px; height: 20px; border: 0px solid #ffff…" at bounding box center [715, 352] width 815 height 561
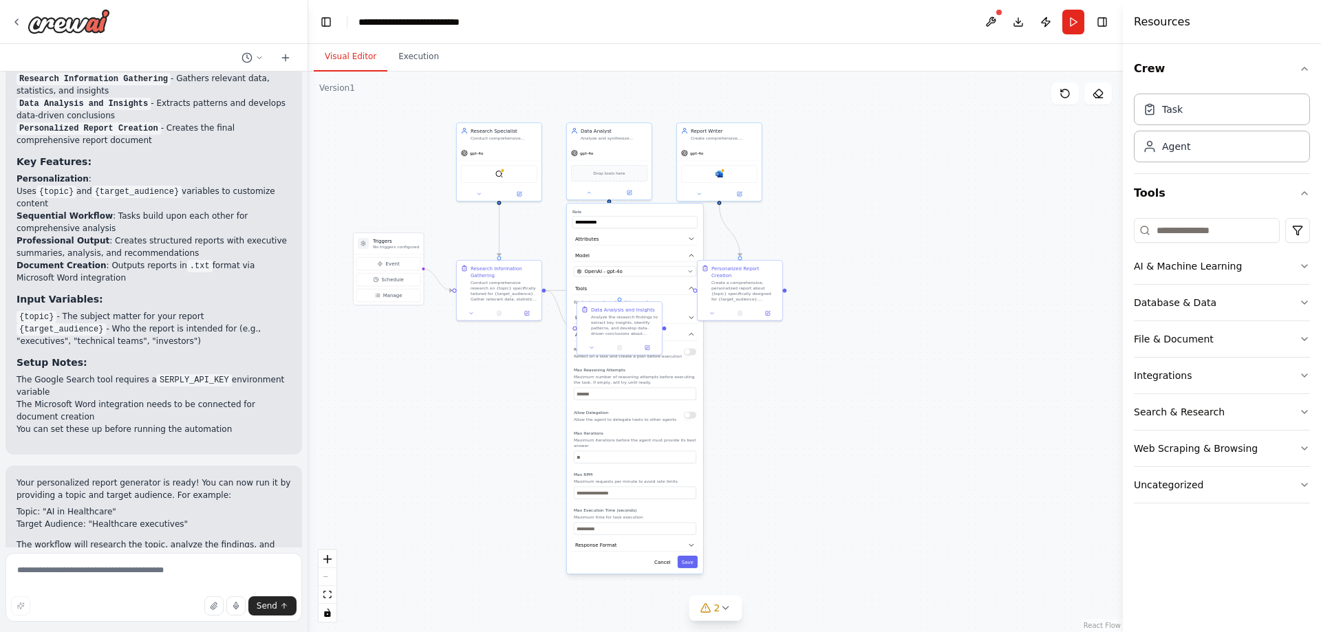
click at [536, 387] on div ".deletable-edge-delete-btn { width: 20px; height: 20px; border: 0px solid #ffff…" at bounding box center [715, 352] width 815 height 561
click at [868, 368] on div ".deletable-edge-delete-btn { width: 20px; height: 20px; border: 0px solid #ffff…" at bounding box center [715, 352] width 815 height 561
click at [537, 350] on div ".deletable-edge-delete-btn { width: 20px; height: 20px; border: 0px solid #ffff…" at bounding box center [715, 352] width 815 height 561
click at [811, 392] on div ".deletable-edge-delete-btn { width: 20px; height: 20px; border: 0px solid #ffff…" at bounding box center [715, 352] width 815 height 561
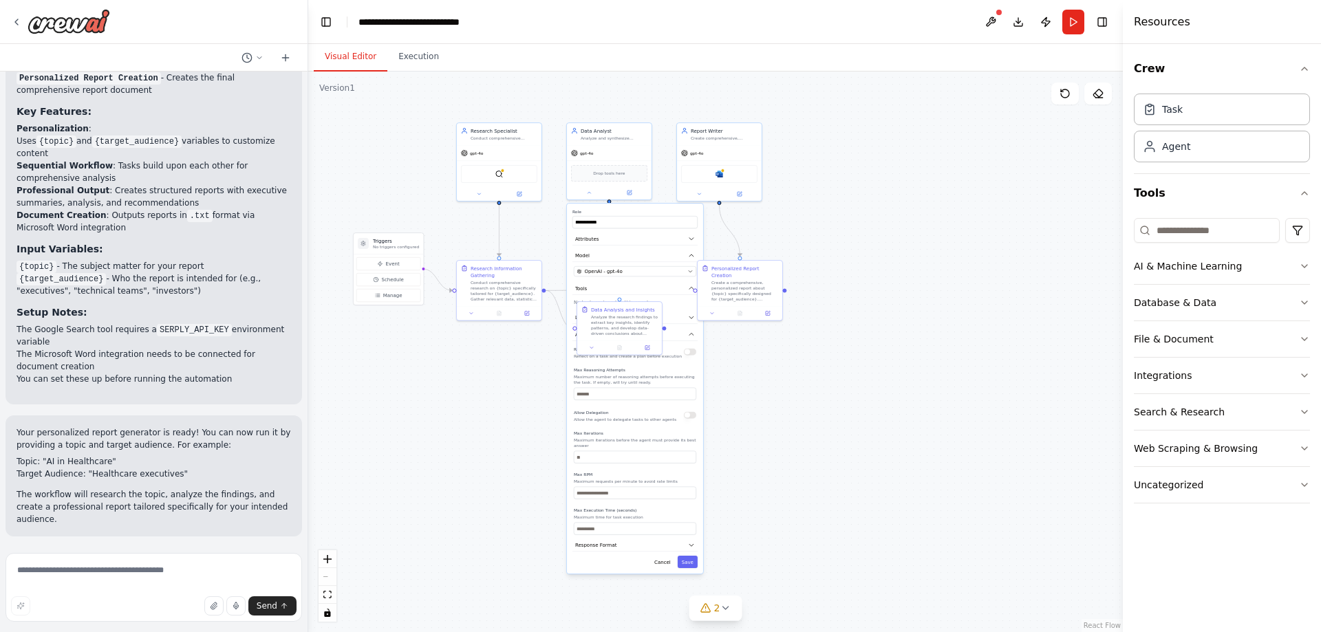
scroll to position [1029, 0]
